Goal: Task Accomplishment & Management: Manage account settings

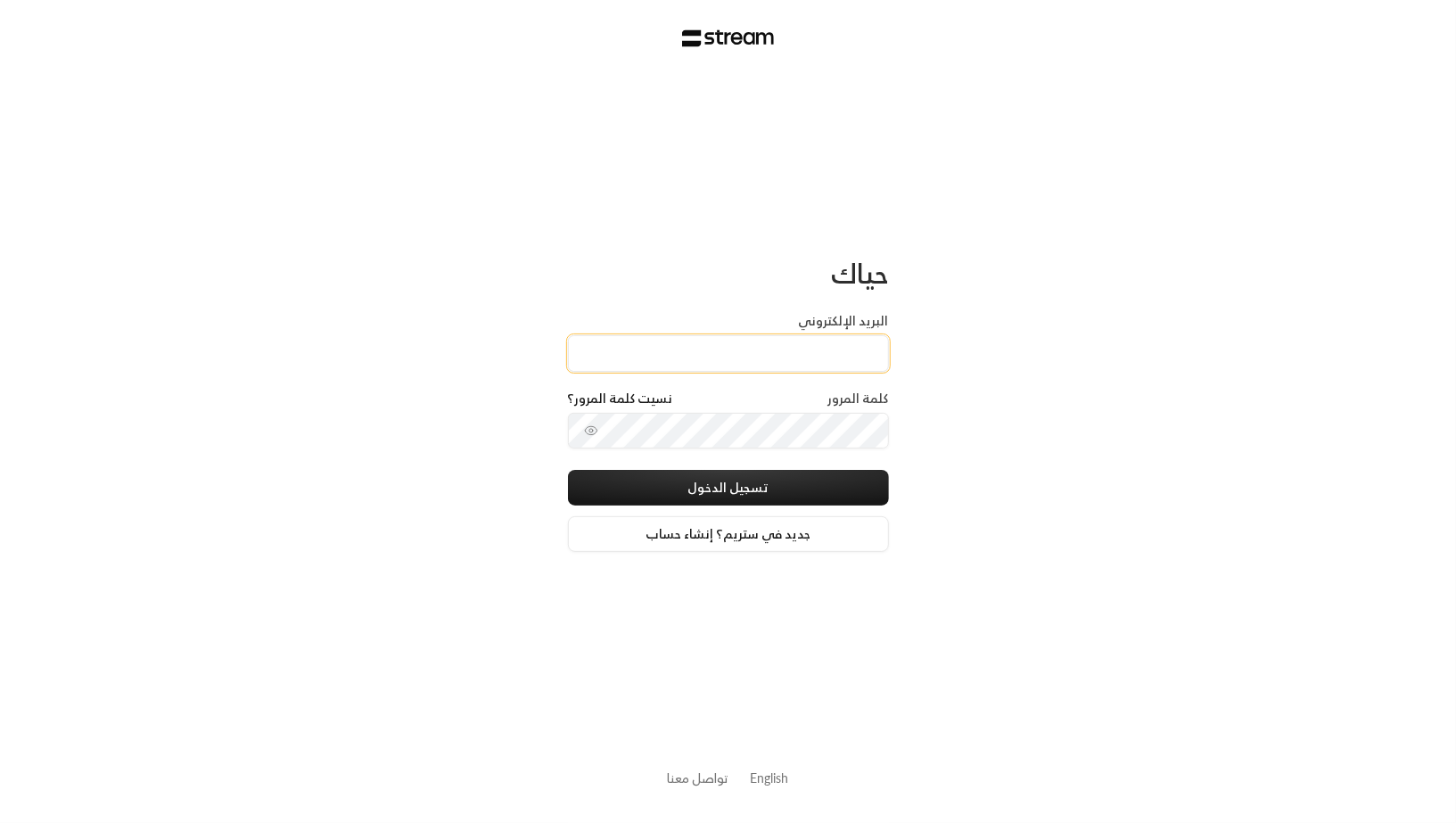
click at [673, 351] on input "البريد الإلكتروني" at bounding box center [728, 354] width 321 height 37
paste input "technology+su93radm1n_umalqura@streampay.sa"
type input "technology+su93radm1n_umalqura@streampay.sa"
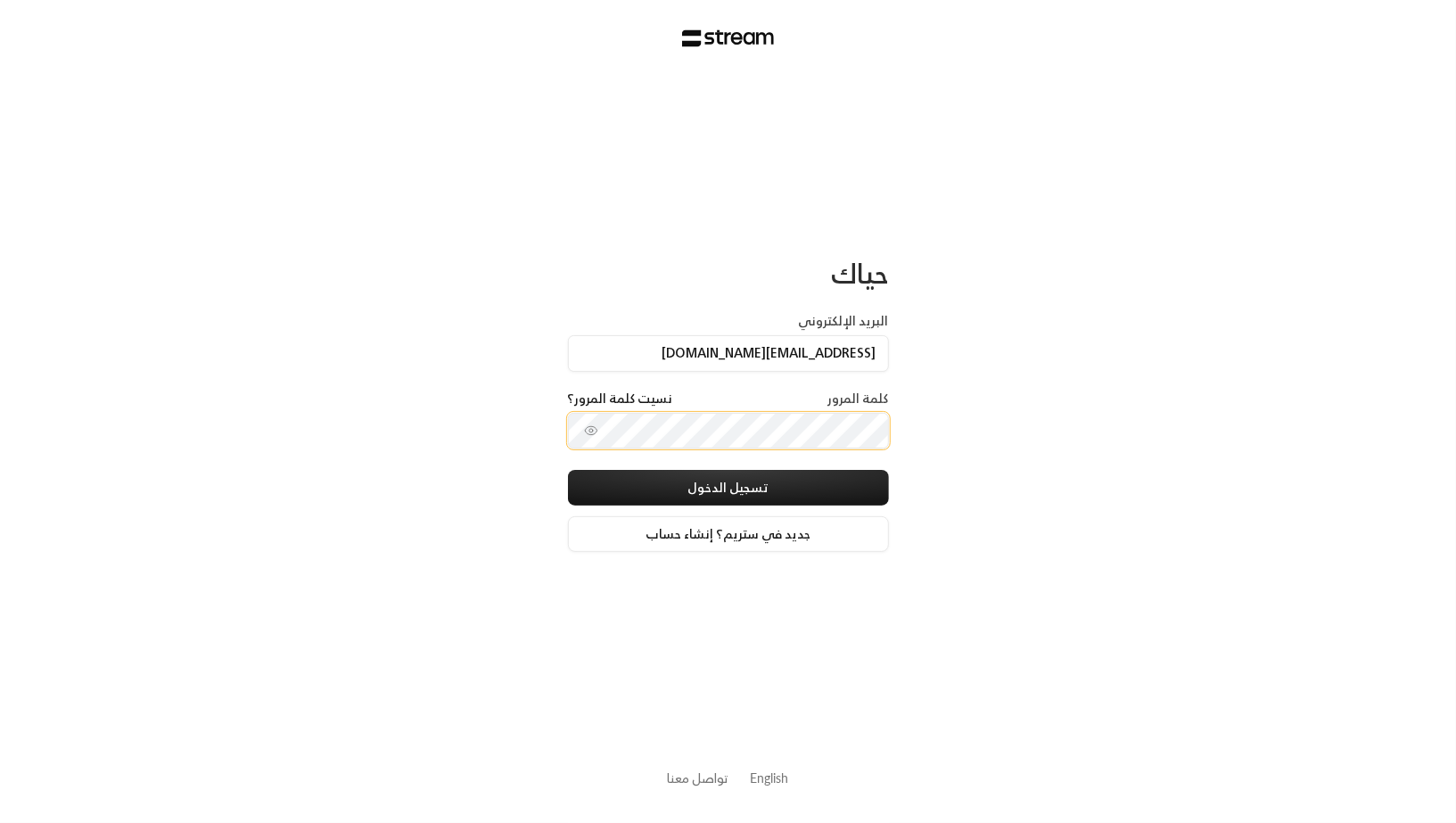
click at [568, 470] on button "تسجيل الدخول" at bounding box center [728, 487] width 321 height 36
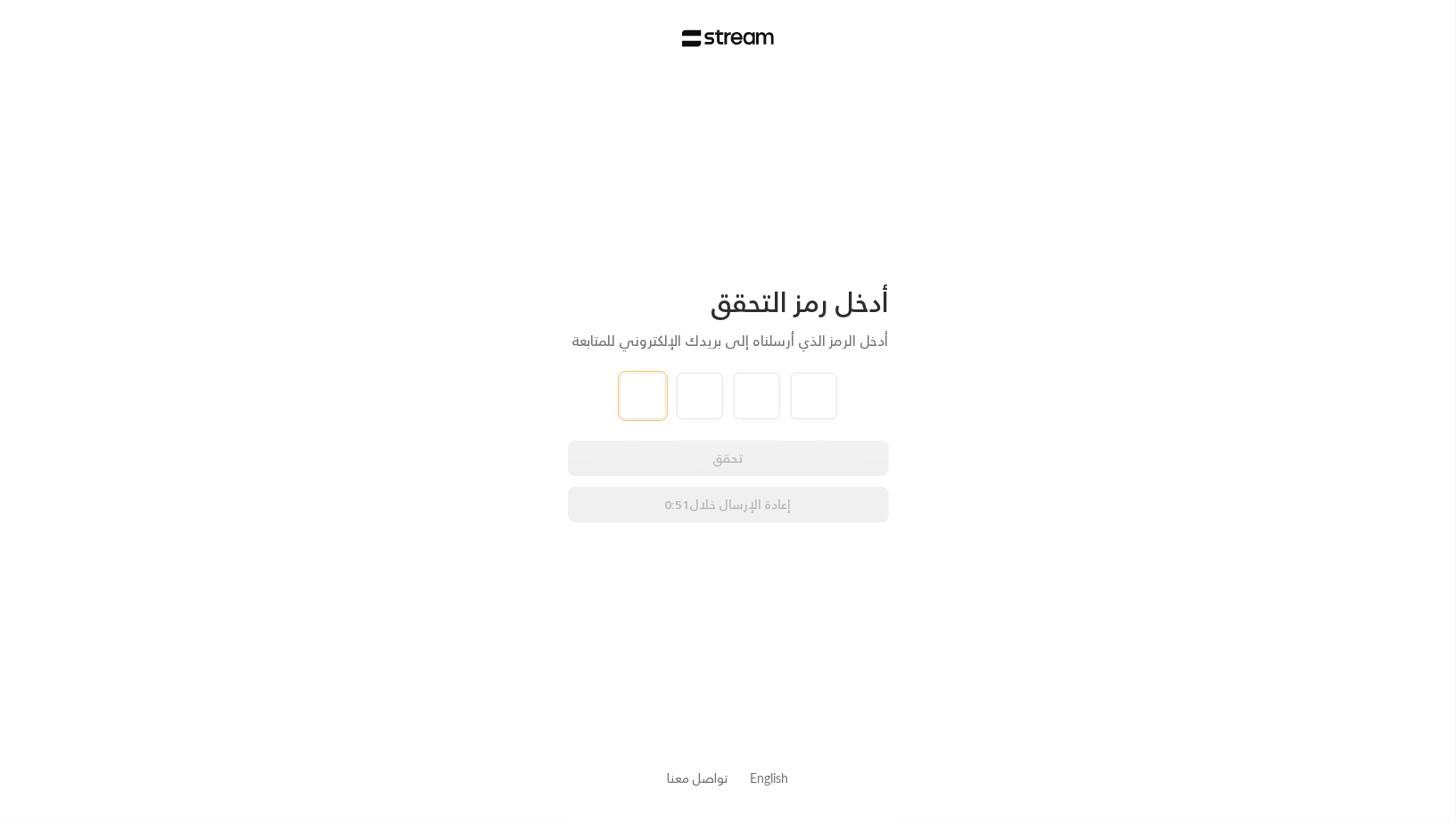
click at [648, 395] on input "tel" at bounding box center [643, 396] width 46 height 46
type input "3"
type input "7"
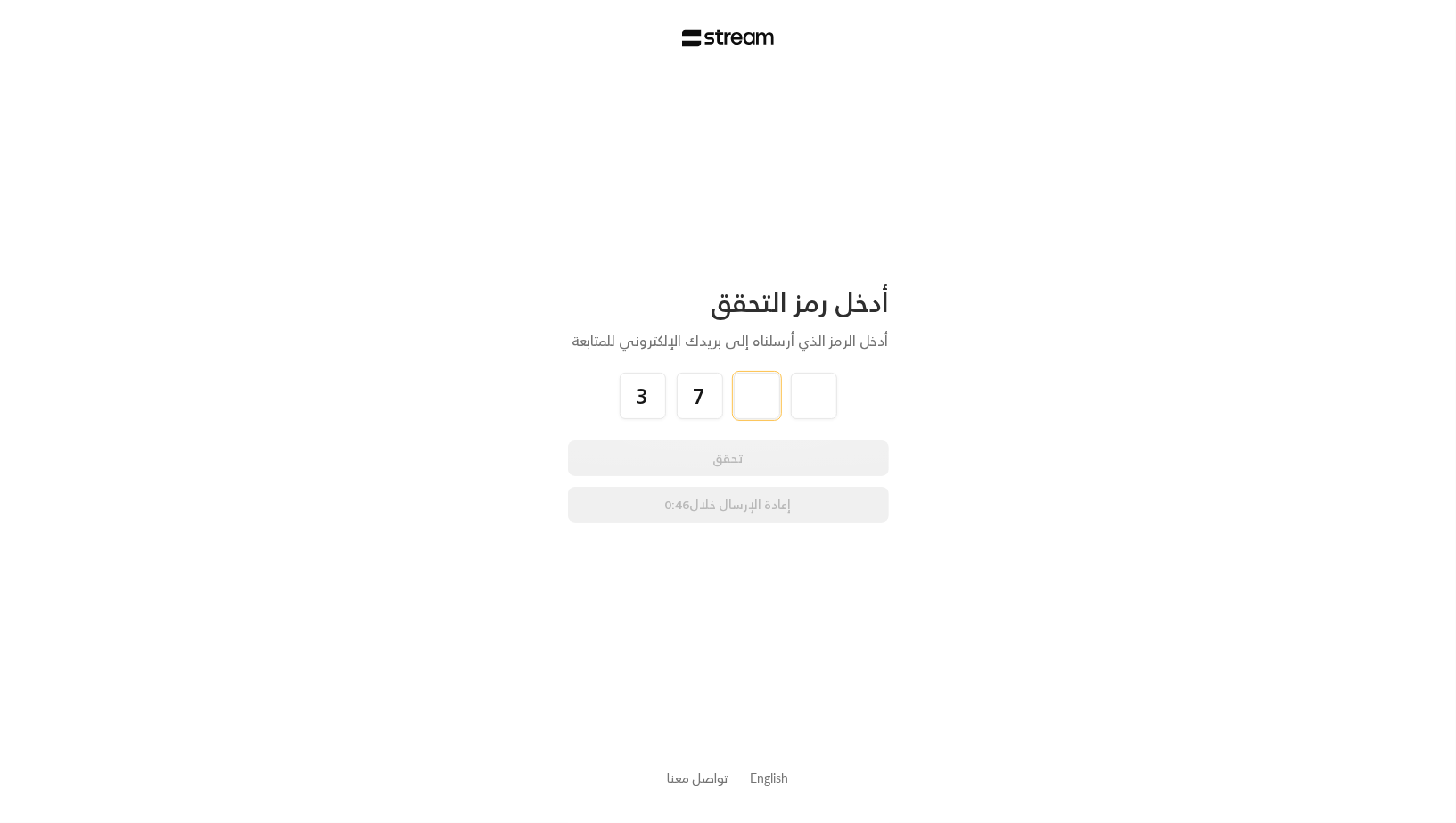
type input "0"
type input "1"
